Goal: Transaction & Acquisition: Purchase product/service

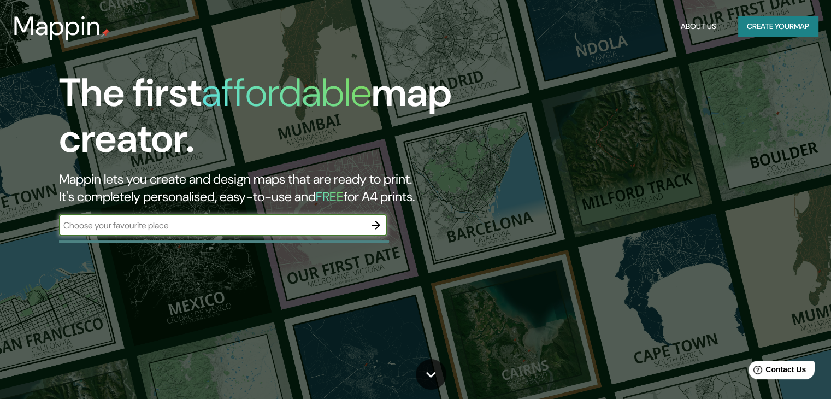
click at [278, 228] on input "text" at bounding box center [212, 225] width 306 height 13
click at [115, 228] on input "text" at bounding box center [212, 225] width 306 height 13
click at [102, 222] on input "text" at bounding box center [212, 225] width 306 height 13
type input "[GEOGRAPHIC_DATA]"
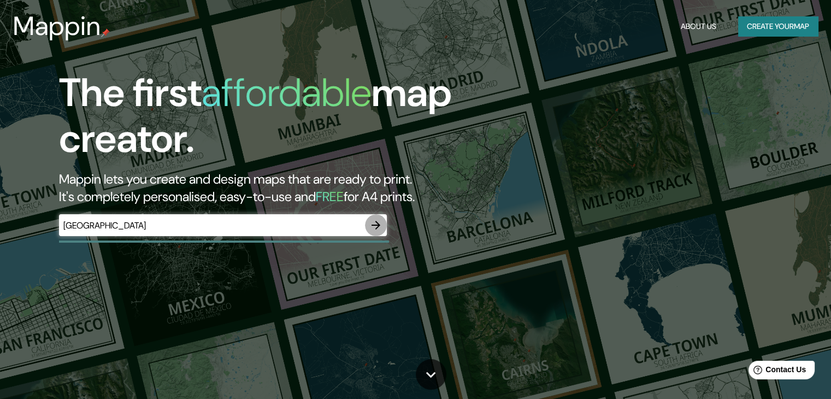
click at [375, 224] on icon "button" at bounding box center [375, 224] width 13 height 13
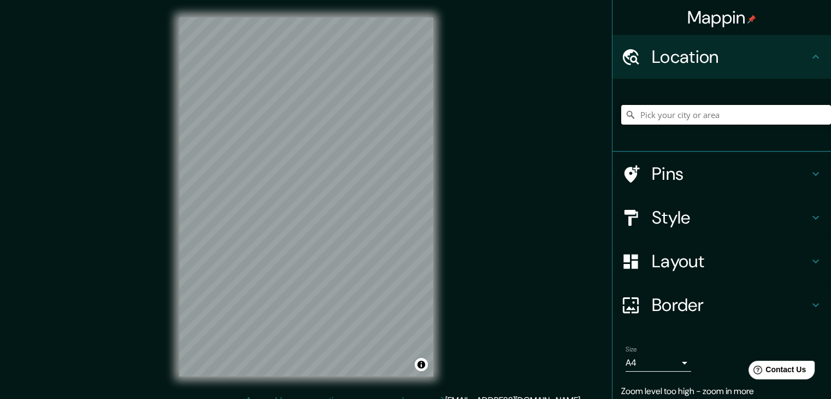
click at [698, 108] on input "Pick your city or area" at bounding box center [726, 115] width 210 height 20
click at [633, 114] on input "Departamento de Huehuetenango, [GEOGRAPHIC_DATA]" at bounding box center [726, 115] width 210 height 20
click at [761, 112] on input "Departamento de Huehuetenango, [GEOGRAPHIC_DATA]" at bounding box center [726, 115] width 210 height 20
click at [731, 166] on h4 "Pins" at bounding box center [729, 174] width 157 height 22
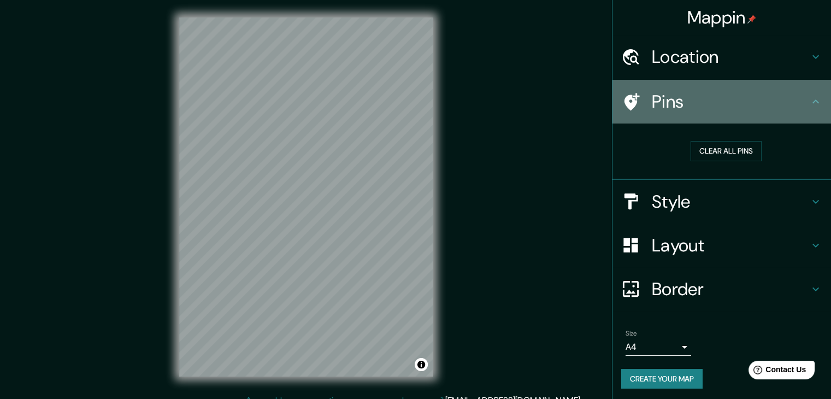
click at [801, 93] on div "Pins" at bounding box center [721, 102] width 218 height 44
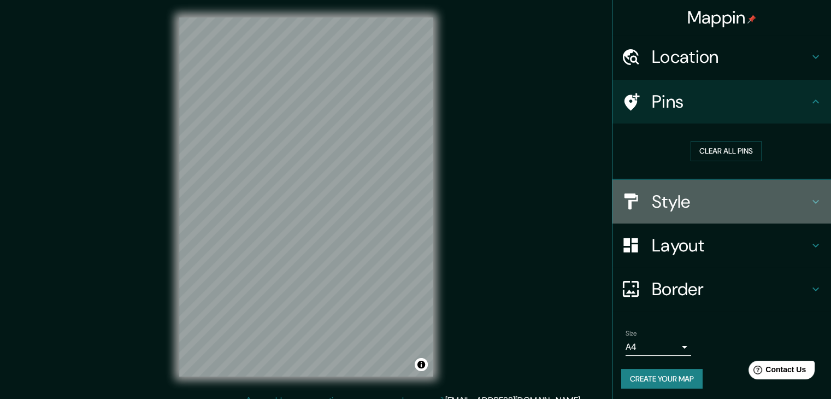
click at [809, 195] on icon at bounding box center [815, 201] width 13 height 13
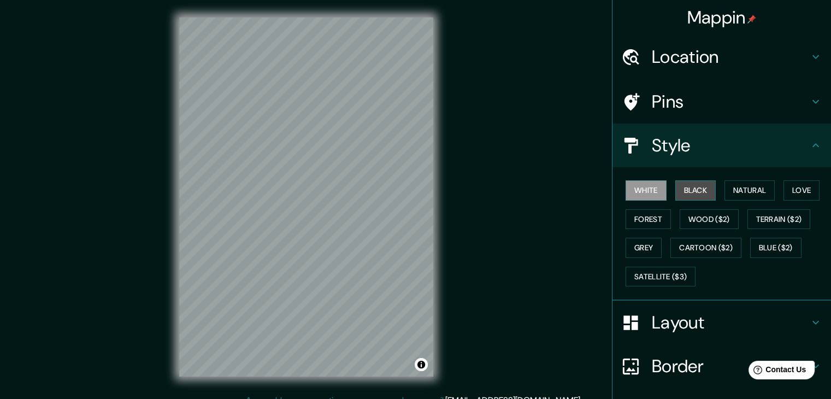
click at [694, 191] on button "Black" at bounding box center [695, 190] width 41 height 20
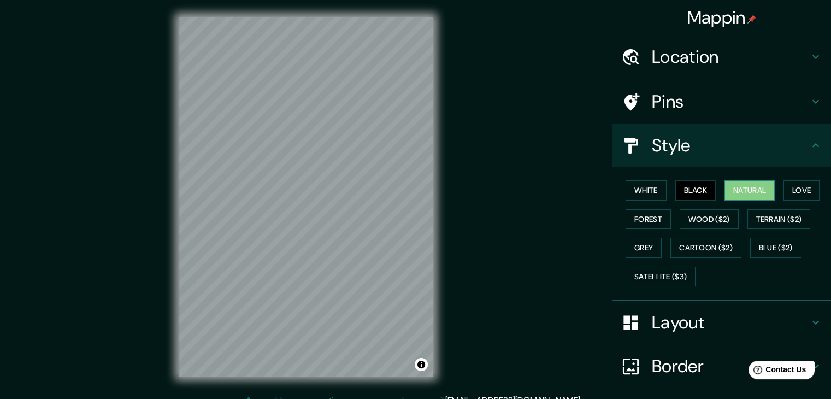
click at [740, 186] on button "Natural" at bounding box center [749, 190] width 50 height 20
click at [648, 224] on button "Forest" at bounding box center [647, 219] width 45 height 20
click at [638, 232] on div "White Black Natural Love Forest Wood ($2) Terrain ($2) Grey Cartoon ($2) Blue (…" at bounding box center [726, 233] width 210 height 115
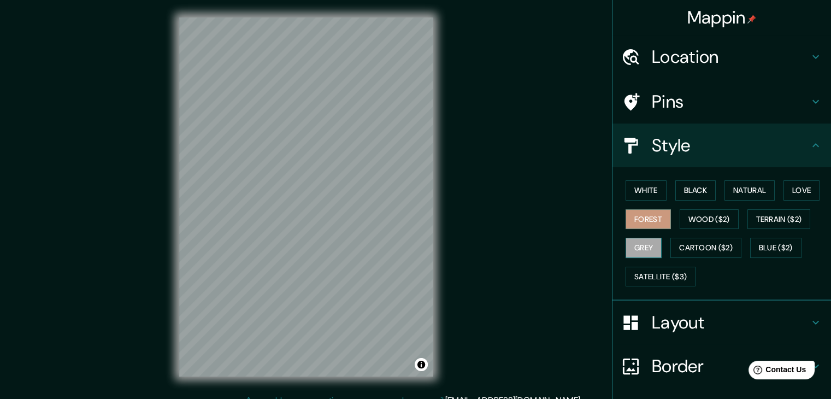
click at [632, 239] on button "Grey" at bounding box center [643, 248] width 36 height 20
click at [797, 187] on button "Love" at bounding box center [801, 190] width 36 height 20
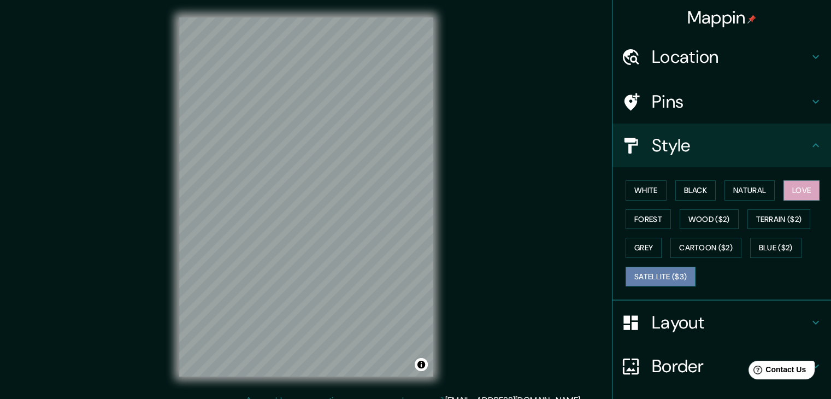
click at [665, 272] on button "Satellite ($3)" at bounding box center [660, 276] width 70 height 20
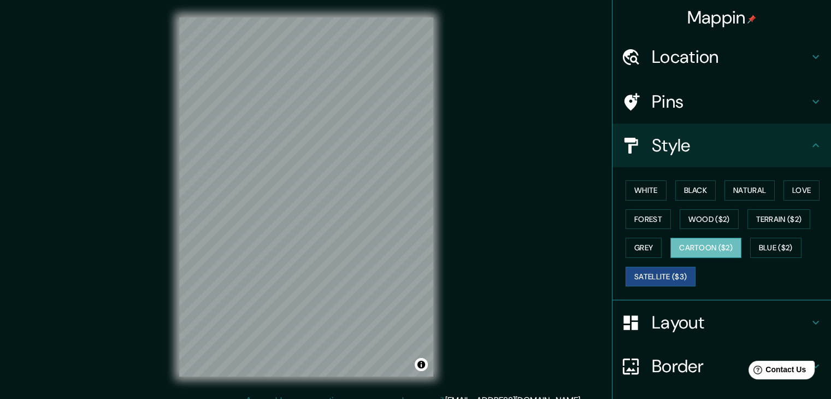
click at [704, 242] on button "Cartoon ($2)" at bounding box center [705, 248] width 71 height 20
click at [667, 280] on button "Satellite ($3)" at bounding box center [660, 276] width 70 height 20
click at [799, 57] on h4 "Location" at bounding box center [729, 57] width 157 height 22
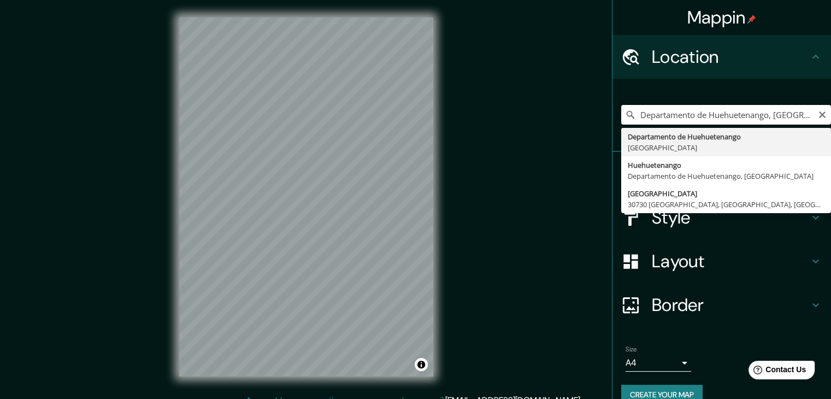
click at [738, 114] on input "Departamento de Huehuetenango, [GEOGRAPHIC_DATA]" at bounding box center [726, 115] width 210 height 20
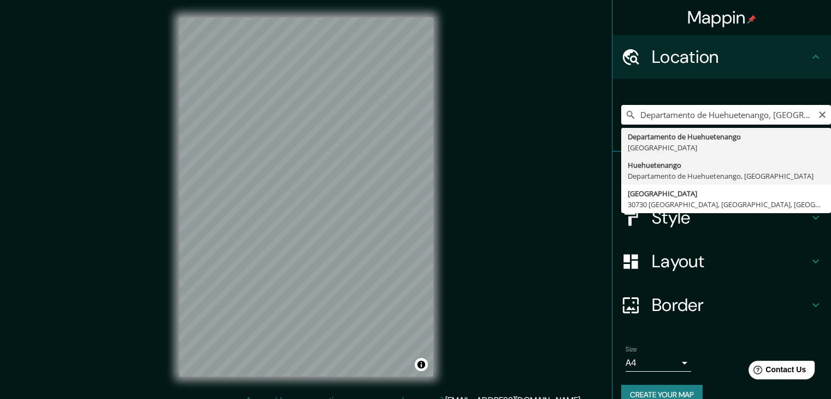
type input "Huehuetenango, [GEOGRAPHIC_DATA], [GEOGRAPHIC_DATA]"
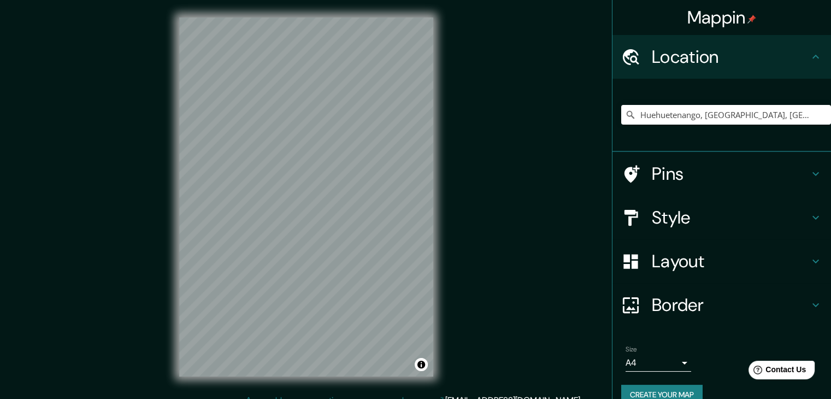
click at [449, 214] on div "© Mapbox © OpenStreetMap Improve this map © Maxar" at bounding box center [306, 197] width 289 height 394
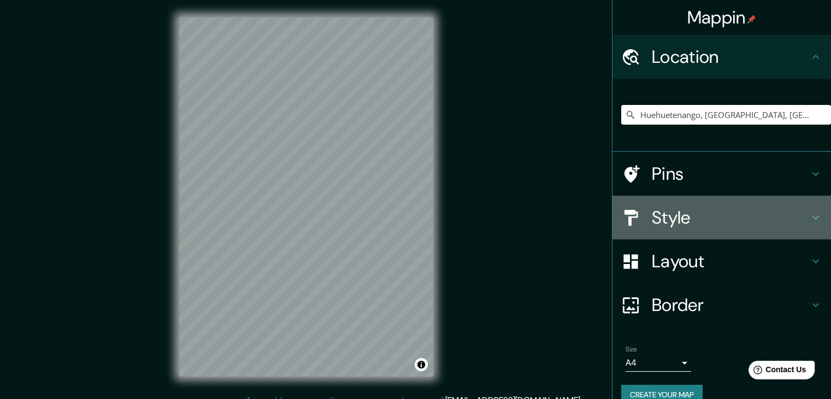
click at [809, 215] on icon at bounding box center [815, 217] width 13 height 13
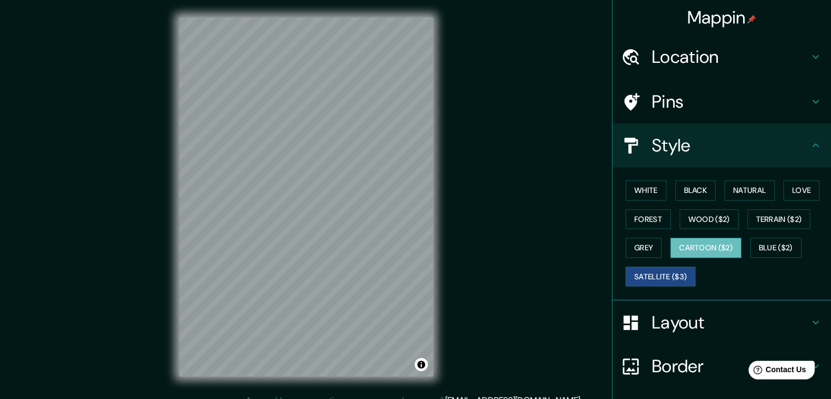
click at [698, 244] on button "Cartoon ($2)" at bounding box center [705, 248] width 71 height 20
click at [637, 246] on button "Grey" at bounding box center [643, 248] width 36 height 20
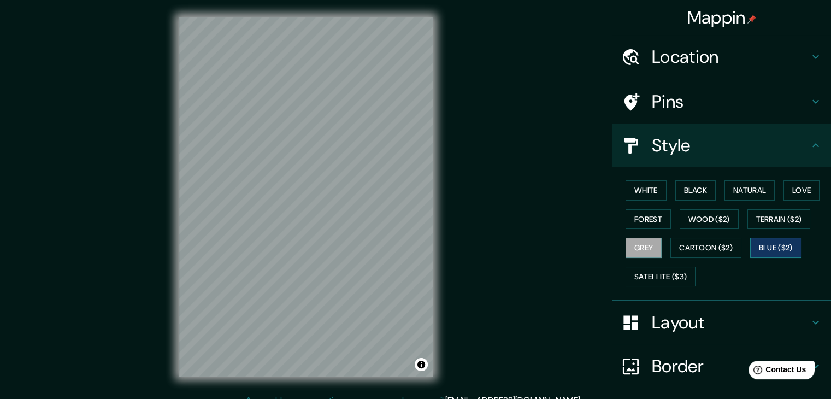
click at [764, 251] on button "Blue ($2)" at bounding box center [775, 248] width 51 height 20
click at [659, 276] on button "Satellite ($3)" at bounding box center [660, 276] width 70 height 20
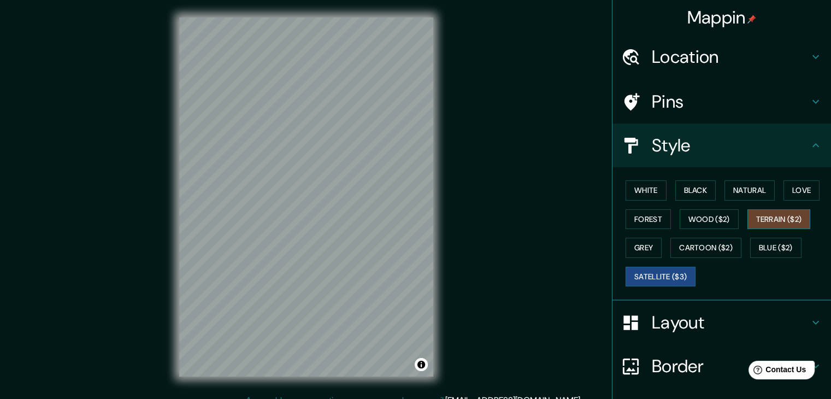
click at [781, 216] on button "Terrain ($2)" at bounding box center [778, 219] width 63 height 20
click at [625, 207] on div "White Black Natural Love Forest Wood ($2) Terrain ($2) Grey Cartoon ($2) Blue (…" at bounding box center [726, 233] width 210 height 115
click at [705, 217] on button "Wood ($2)" at bounding box center [708, 219] width 59 height 20
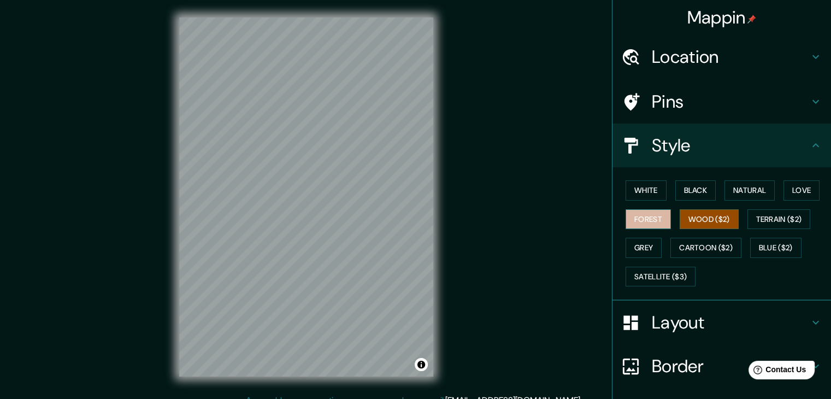
click at [650, 216] on button "Forest" at bounding box center [647, 219] width 45 height 20
click at [793, 185] on button "Love" at bounding box center [801, 190] width 36 height 20
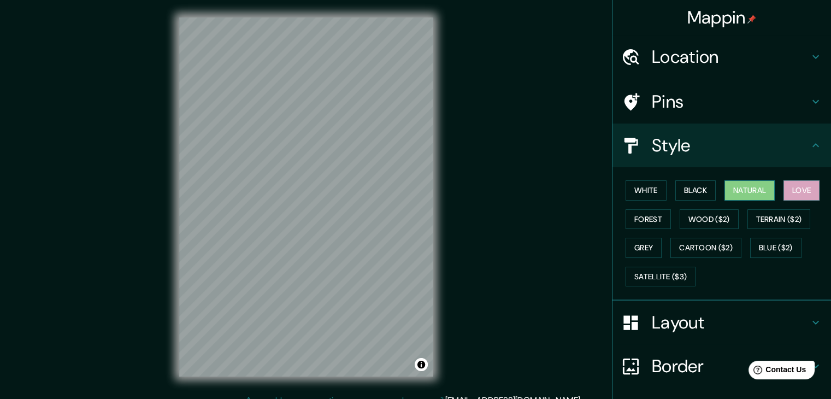
click at [747, 188] on button "Natural" at bounding box center [749, 190] width 50 height 20
click at [690, 198] on button "Black" at bounding box center [695, 190] width 41 height 20
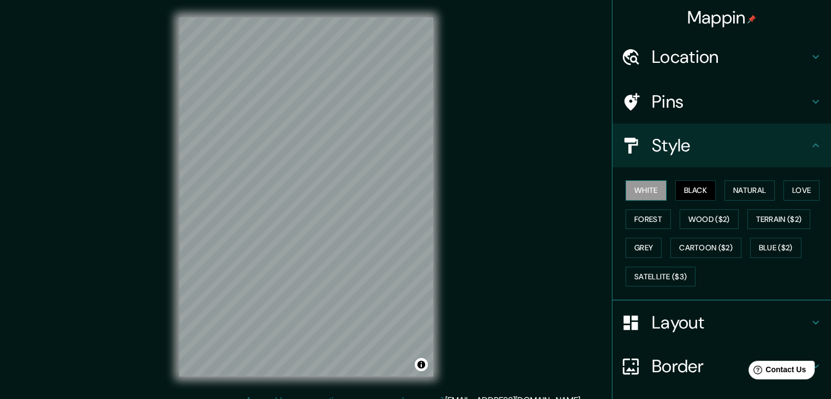
click at [642, 193] on button "White" at bounding box center [645, 190] width 41 height 20
click at [808, 191] on button "Love" at bounding box center [801, 190] width 36 height 20
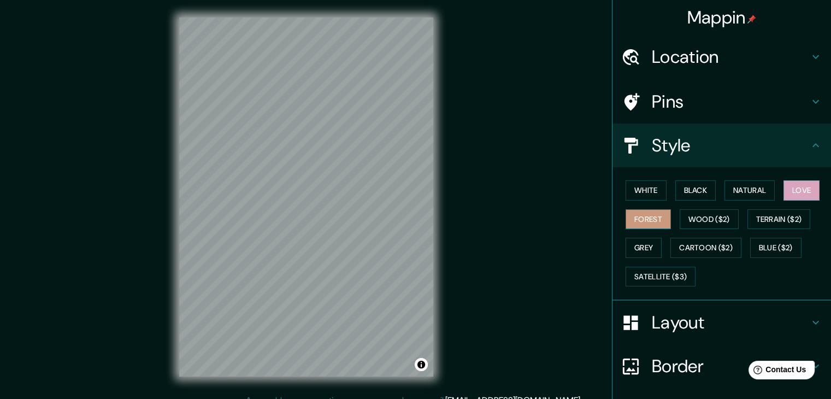
click at [642, 217] on button "Forest" at bounding box center [647, 219] width 45 height 20
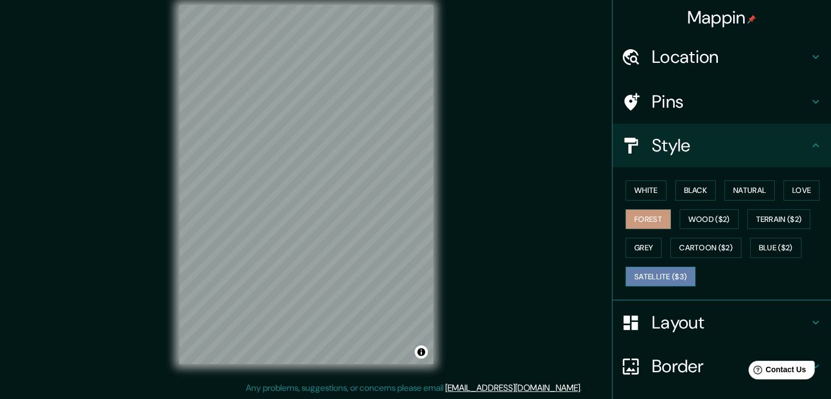
click at [651, 276] on button "Satellite ($3)" at bounding box center [660, 276] width 70 height 20
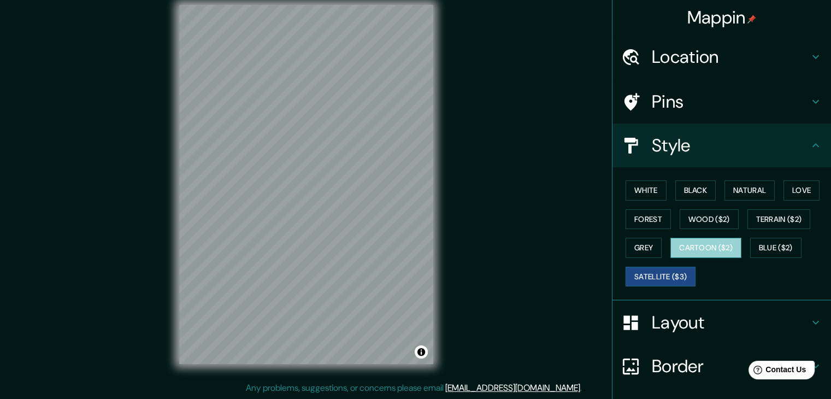
click at [695, 241] on button "Cartoon ($2)" at bounding box center [705, 248] width 71 height 20
click at [648, 278] on button "Satellite ($3)" at bounding box center [660, 276] width 70 height 20
